Goal: Information Seeking & Learning: Learn about a topic

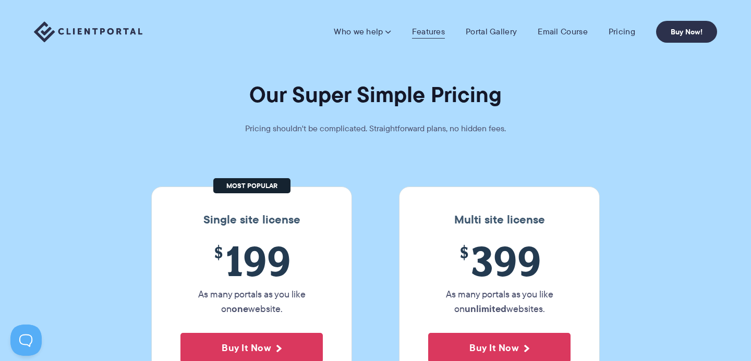
click at [438, 35] on link "Features" at bounding box center [428, 32] width 33 height 10
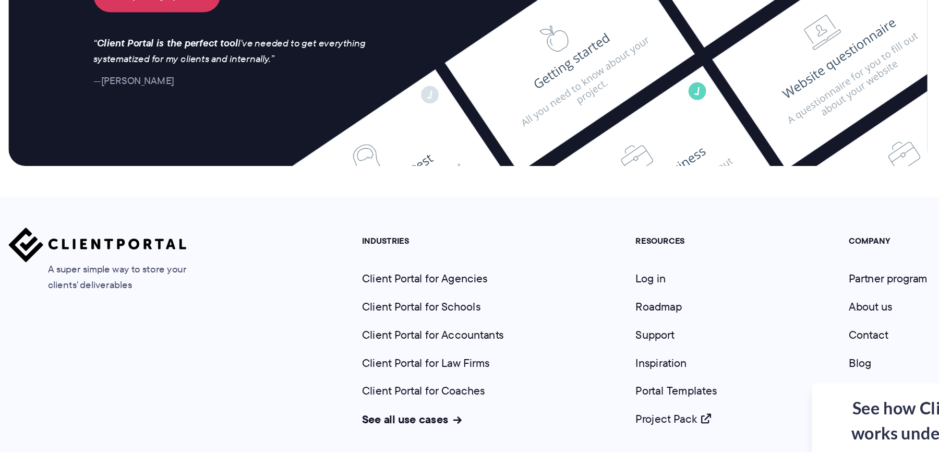
scroll to position [2756, 0]
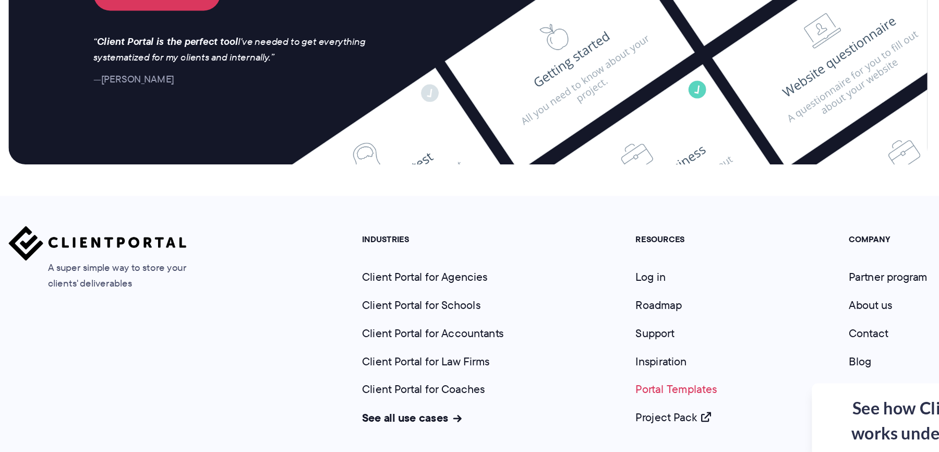
click at [612, 361] on link "Portal Templates" at bounding box center [624, 405] width 60 height 12
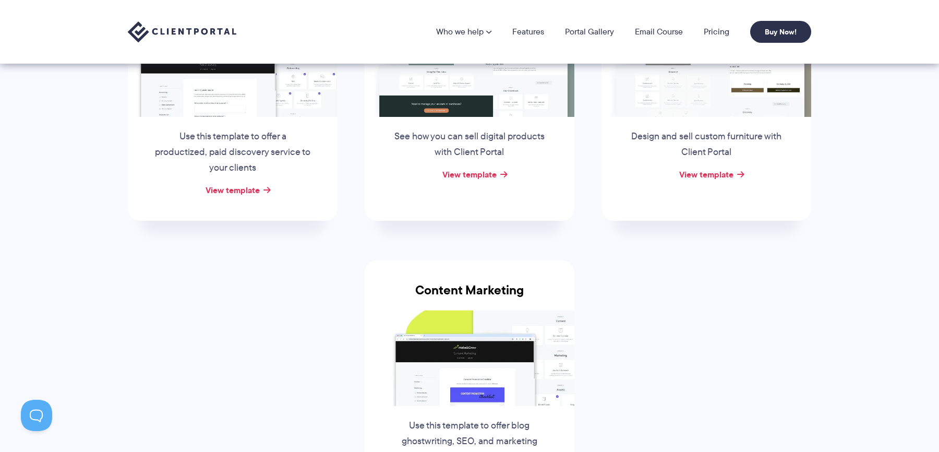
scroll to position [238, 0]
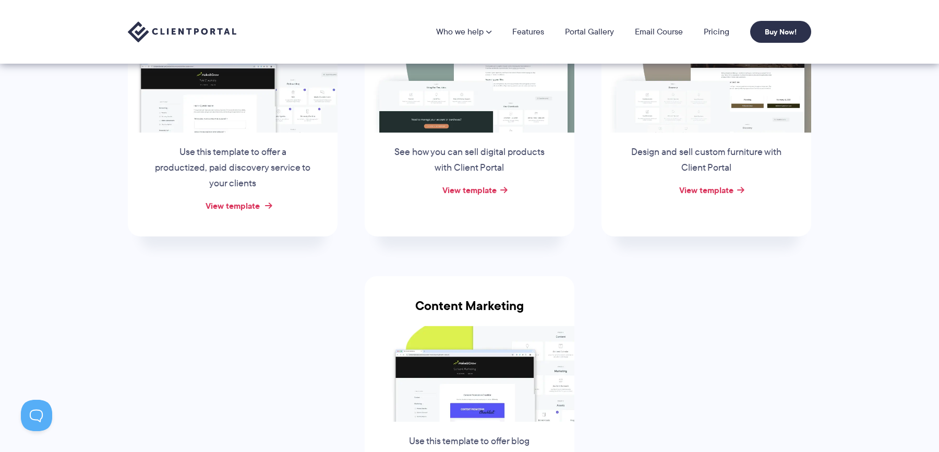
click at [231, 209] on link "View template" at bounding box center [232, 205] width 54 height 13
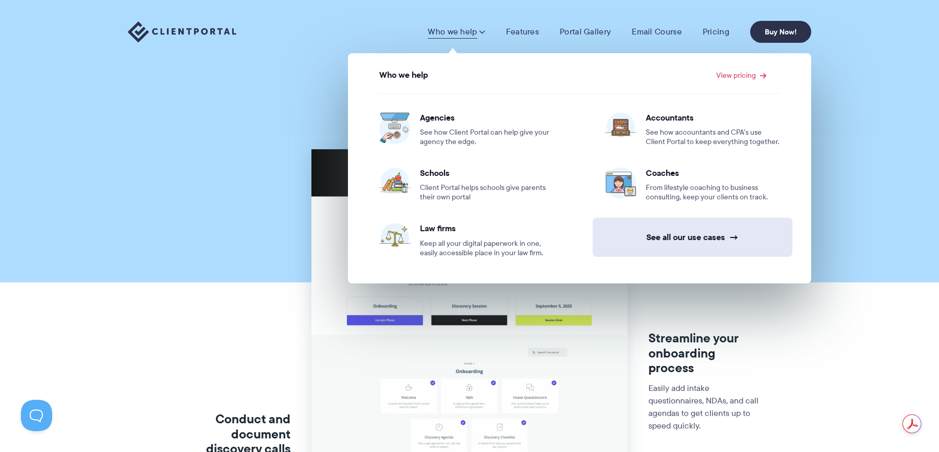
click at [684, 249] on link "See all our use cases →" at bounding box center [692, 236] width 200 height 39
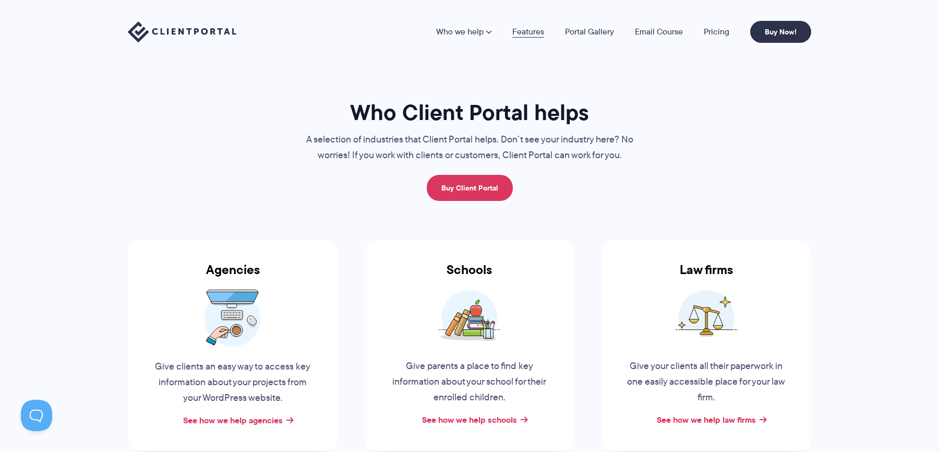
click at [520, 28] on link "Features" at bounding box center [528, 32] width 32 height 8
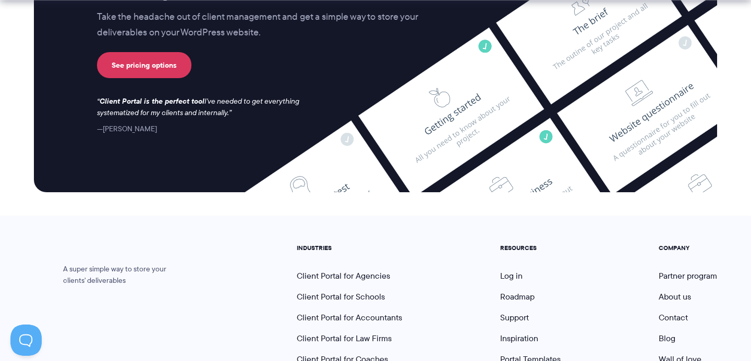
scroll to position [2859, 0]
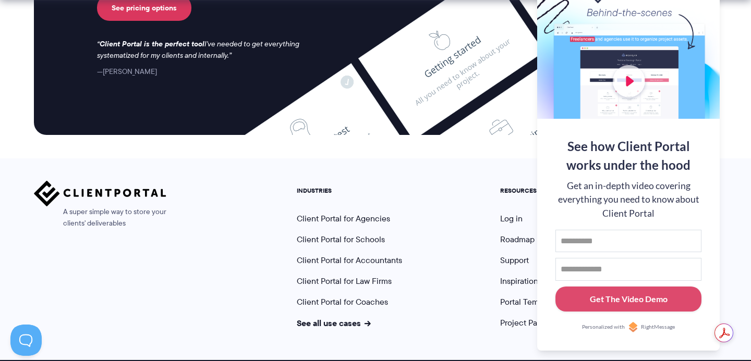
click at [706, 21] on div at bounding box center [628, 51] width 183 height 136
click at [739, 13] on button at bounding box center [738, 13] width 13 height 13
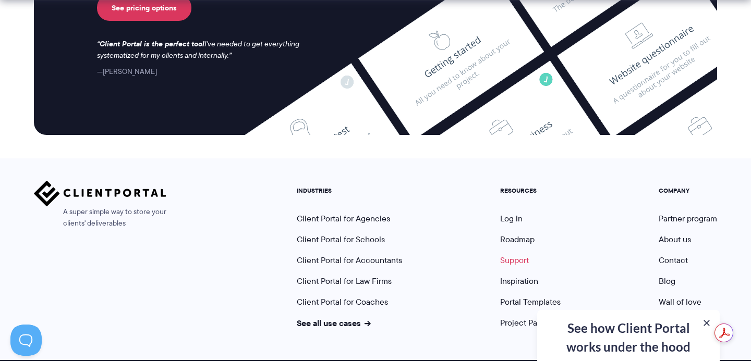
click at [524, 254] on link "Support" at bounding box center [514, 260] width 29 height 12
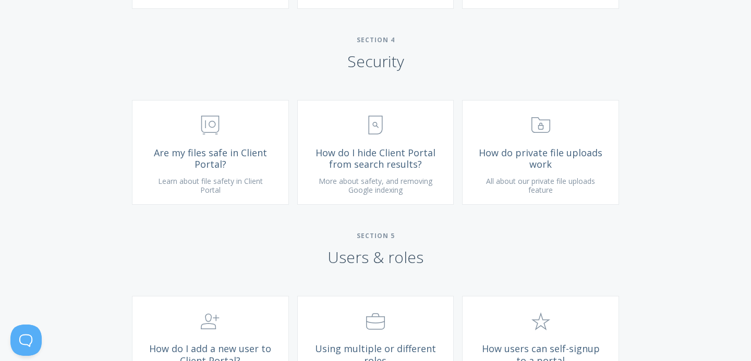
scroll to position [1392, 0]
click at [254, 170] on span "Are my files safe in Client Portal?" at bounding box center [210, 158] width 125 height 23
click at [381, 168] on span "How do I hide Client Portal from search results?" at bounding box center [375, 158] width 125 height 23
click at [512, 198] on link ".st0{fill:none;stroke:#000000;stroke-width:2;stroke-miterlimit:10;} Untitled-15…" at bounding box center [540, 152] width 157 height 105
click at [204, 134] on icon ".st0{fill:none;stroke:#000000;stroke-width:2;stroke-miterlimit:10;} Financial" at bounding box center [210, 124] width 19 height 19
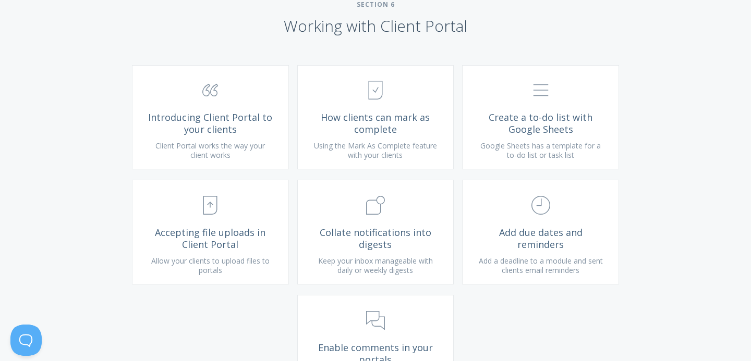
scroll to position [1822, 0]
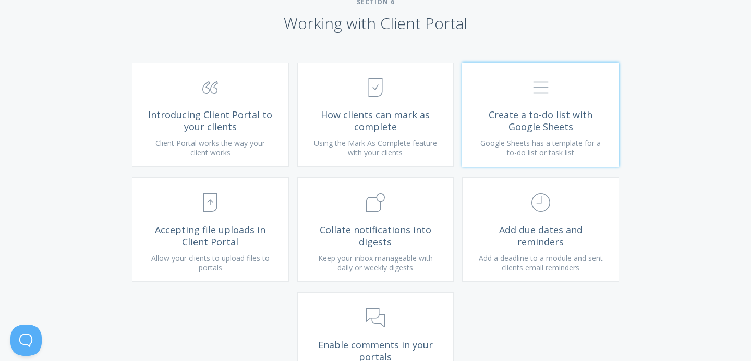
click at [504, 153] on span "Google Sheets has a template for a to-do list or task list" at bounding box center [540, 147] width 120 height 19
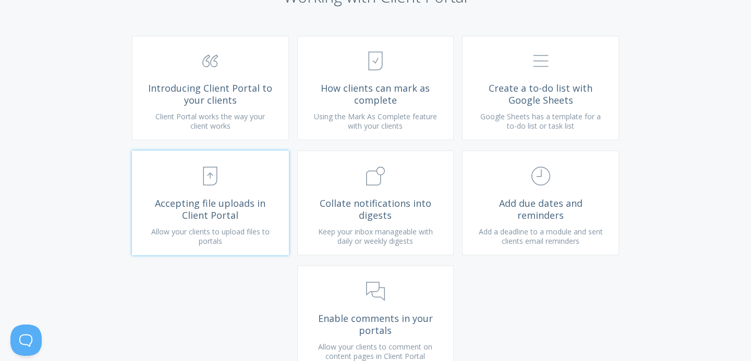
click at [235, 209] on link ".st0{fill:none;stroke:#000000;stroke-width:2;stroke-miterlimit:10;} Untitled-15…" at bounding box center [210, 203] width 157 height 105
click at [521, 246] on span "Add a deadline to a module and sent clients email reminders" at bounding box center [541, 236] width 124 height 19
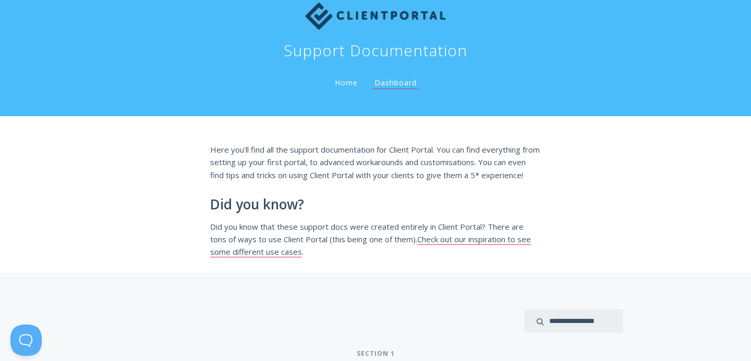
scroll to position [0, 0]
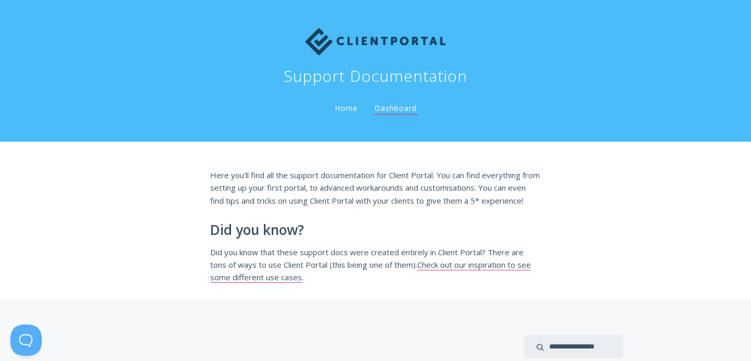
click at [334, 47] on img at bounding box center [375, 41] width 141 height 27
click at [318, 44] on img at bounding box center [375, 41] width 141 height 27
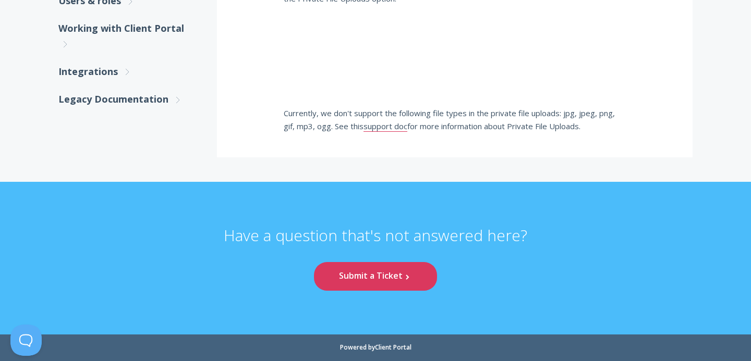
scroll to position [1405, 0]
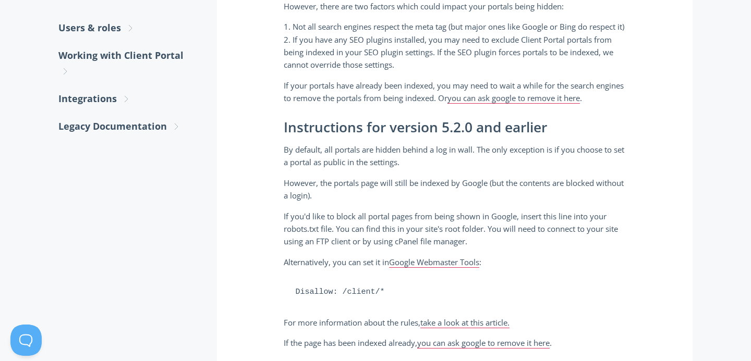
scroll to position [422, 0]
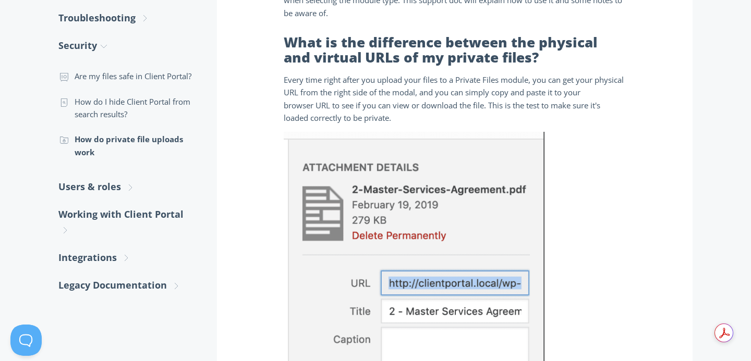
scroll to position [283, 0]
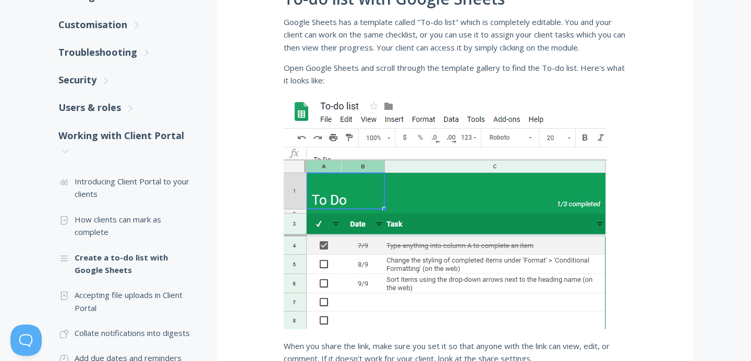
scroll to position [236, 0]
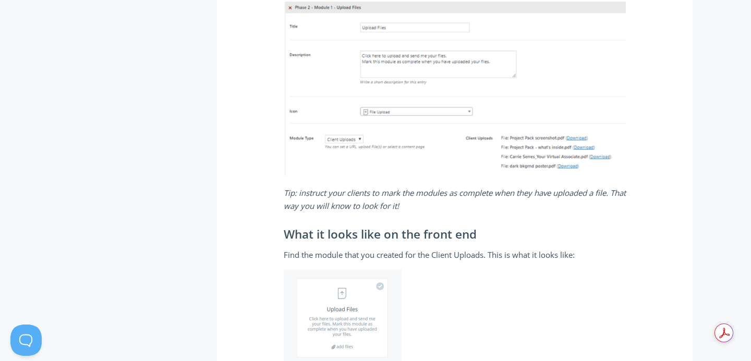
scroll to position [902, 0]
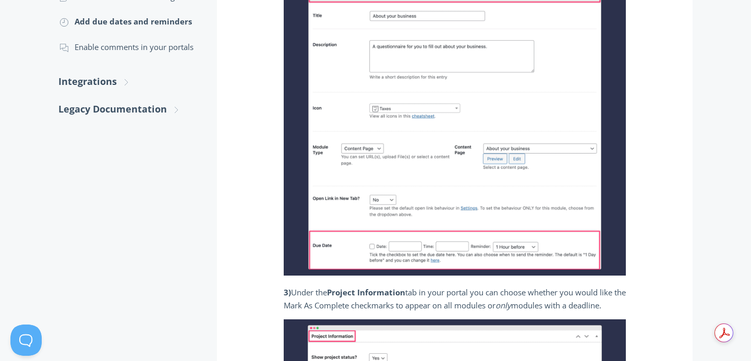
scroll to position [576, 0]
